Goal: Transaction & Acquisition: Purchase product/service

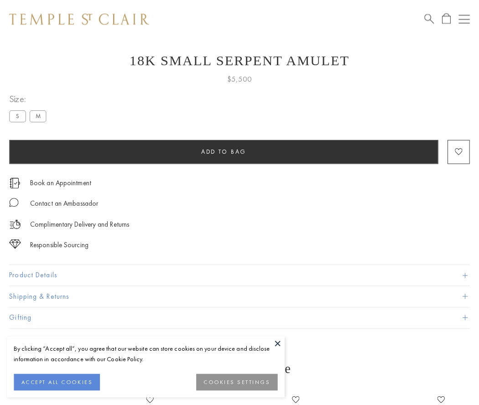
scroll to position [37, 0]
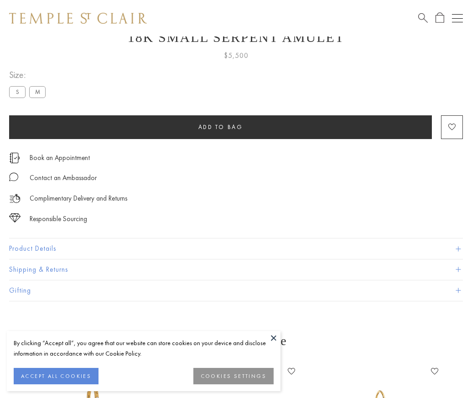
click at [220, 127] on span "Add to bag" at bounding box center [221, 127] width 45 height 8
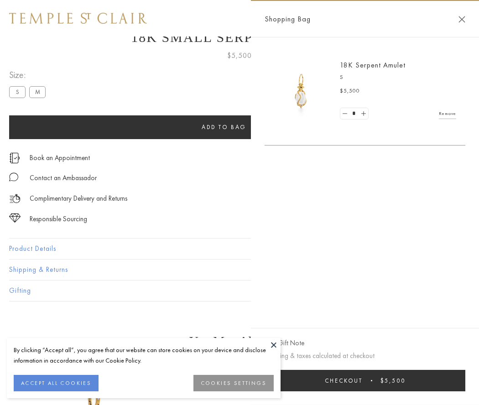
click at [365, 381] on button "Checkout $5,500" at bounding box center [365, 380] width 201 height 21
